Goal: Find specific page/section: Find specific page/section

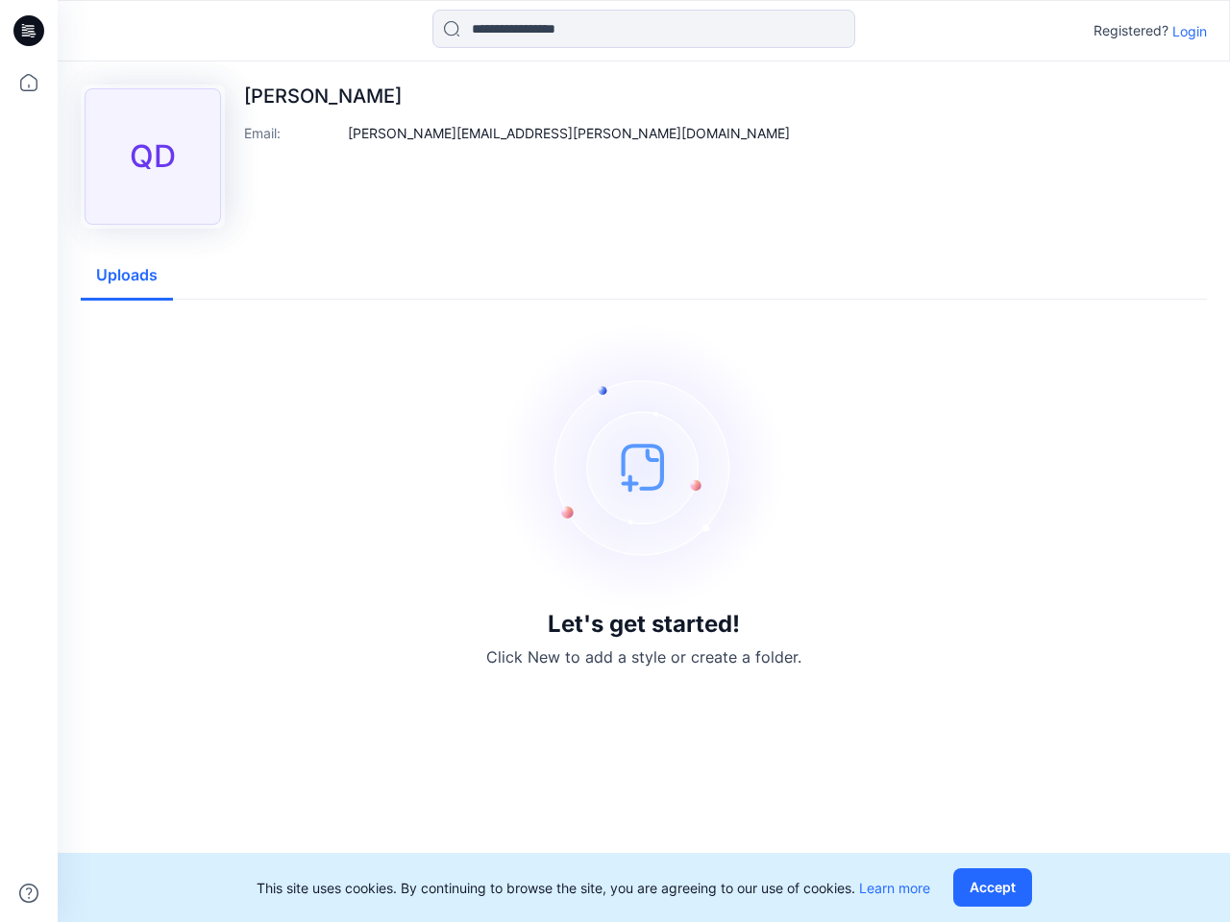
click at [615, 461] on img at bounding box center [644, 467] width 288 height 288
click at [30, 31] on icon at bounding box center [32, 31] width 8 height 1
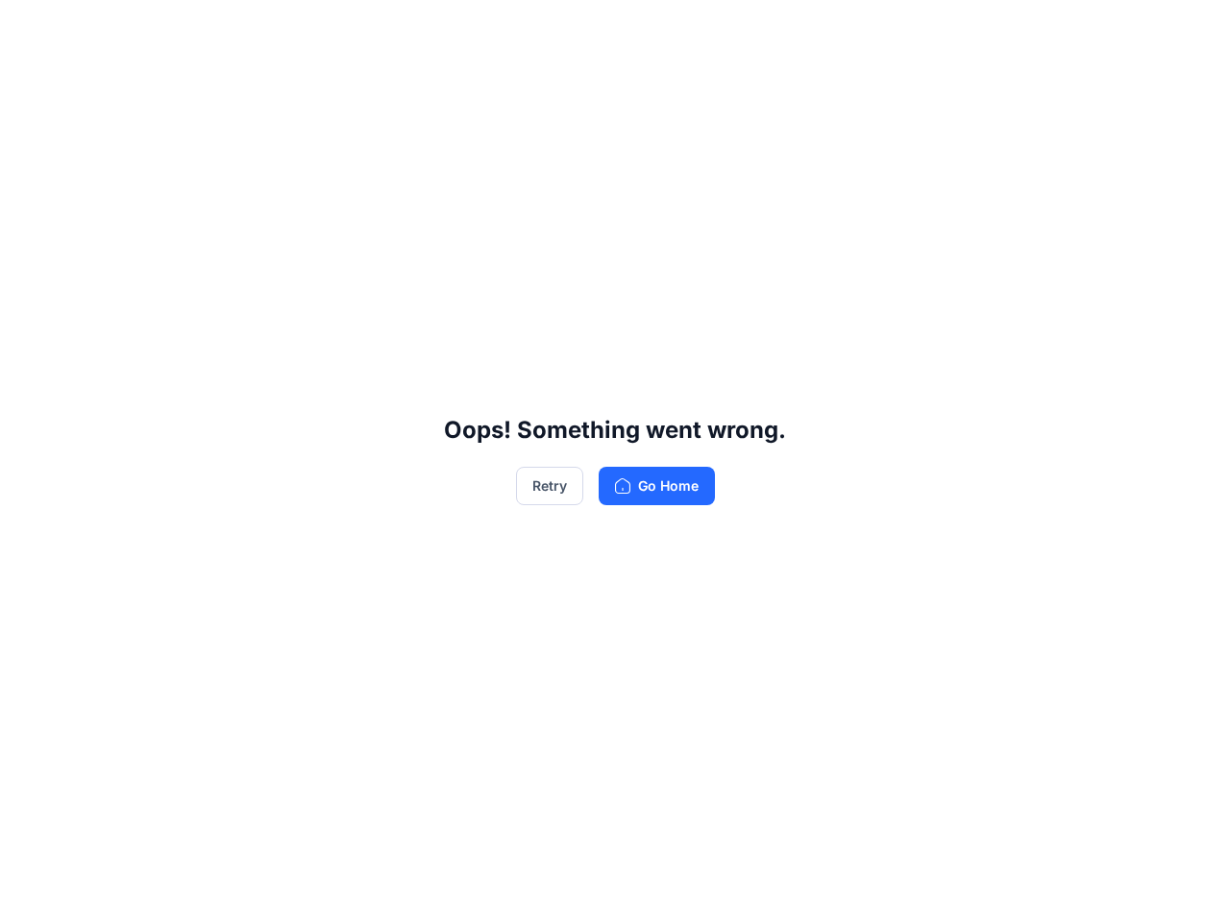
click at [29, 893] on div "Oops! Something went wrong. Retry Go Home" at bounding box center [615, 461] width 1230 height 922
click at [644, 29] on div "Oops! Something went wrong. Retry Go Home" at bounding box center [615, 461] width 1230 height 922
click at [1189, 31] on div "Oops! Something went wrong. Retry Go Home" at bounding box center [615, 461] width 1230 height 922
click at [425, 133] on div "Oops! Something went wrong. Retry Go Home" at bounding box center [615, 461] width 1230 height 922
click at [127, 276] on div "Oops! Something went wrong. Retry Go Home" at bounding box center [615, 461] width 1230 height 922
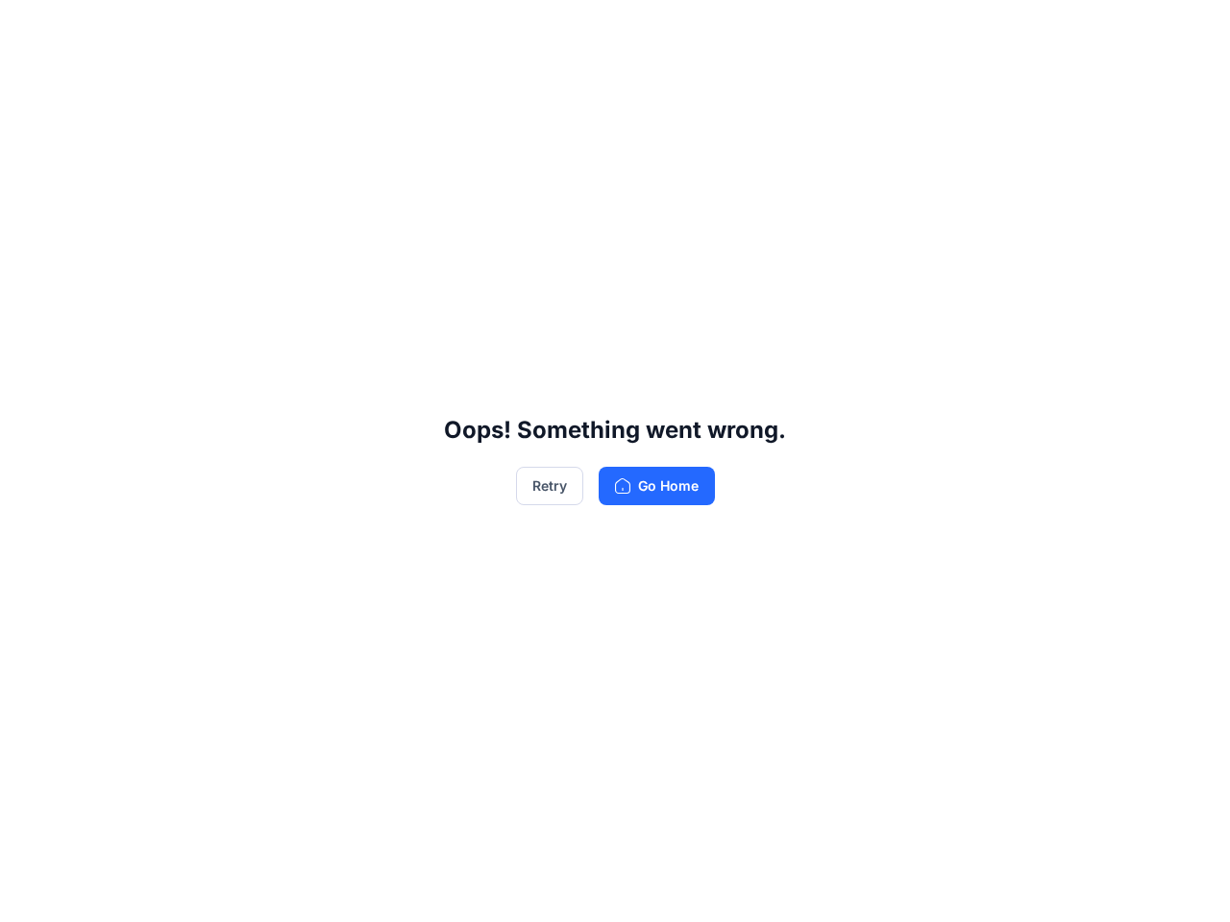
click at [996, 888] on div "Oops! Something went wrong. Retry Go Home" at bounding box center [615, 461] width 1230 height 922
